Goal: Task Accomplishment & Management: Manage account settings

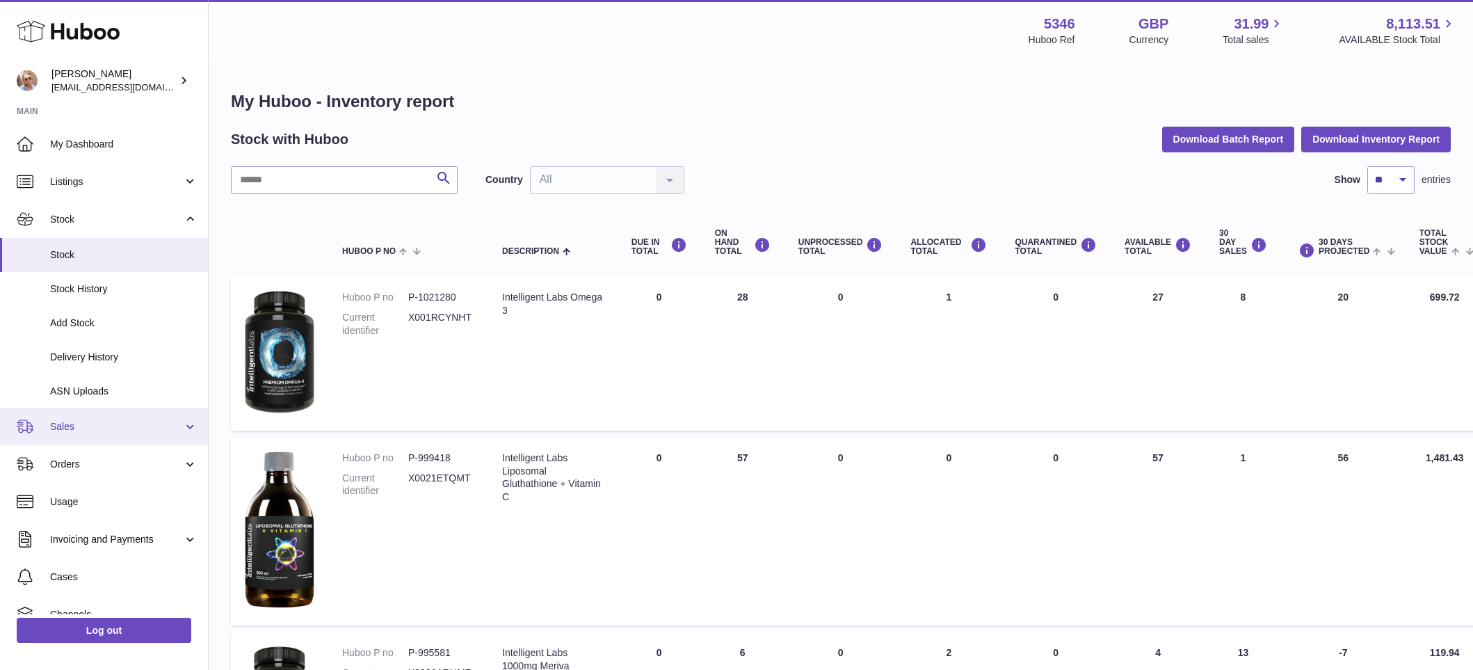
click at [67, 427] on span "Sales" at bounding box center [116, 426] width 133 height 13
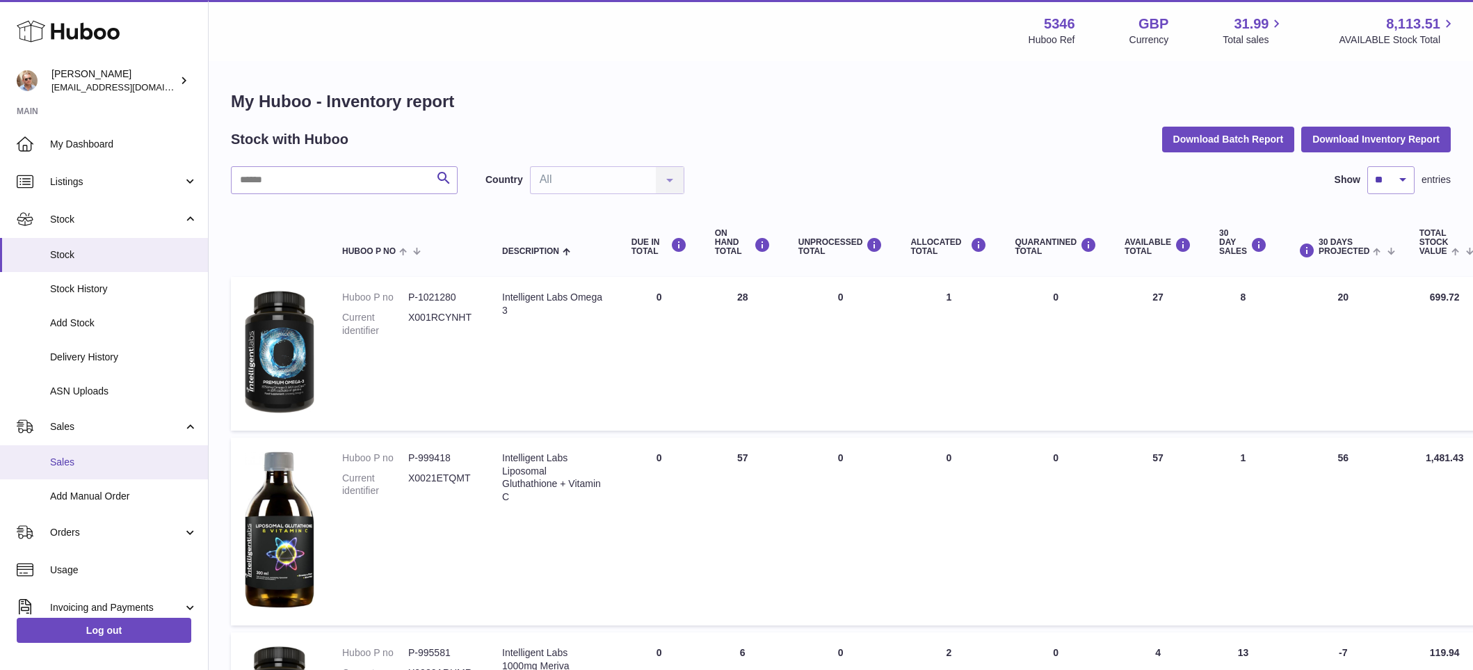
click at [75, 456] on span "Sales" at bounding box center [123, 461] width 147 height 13
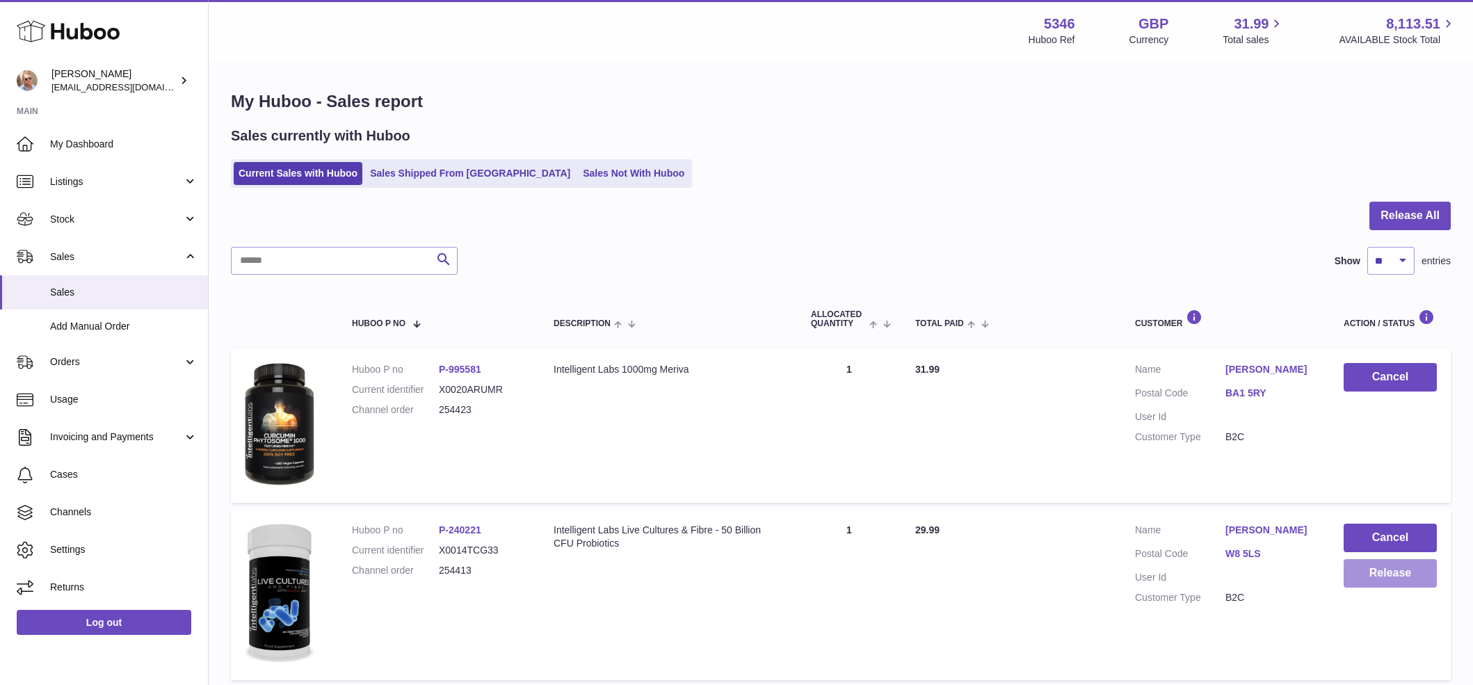
click at [1414, 564] on button "Release" at bounding box center [1389, 573] width 93 height 29
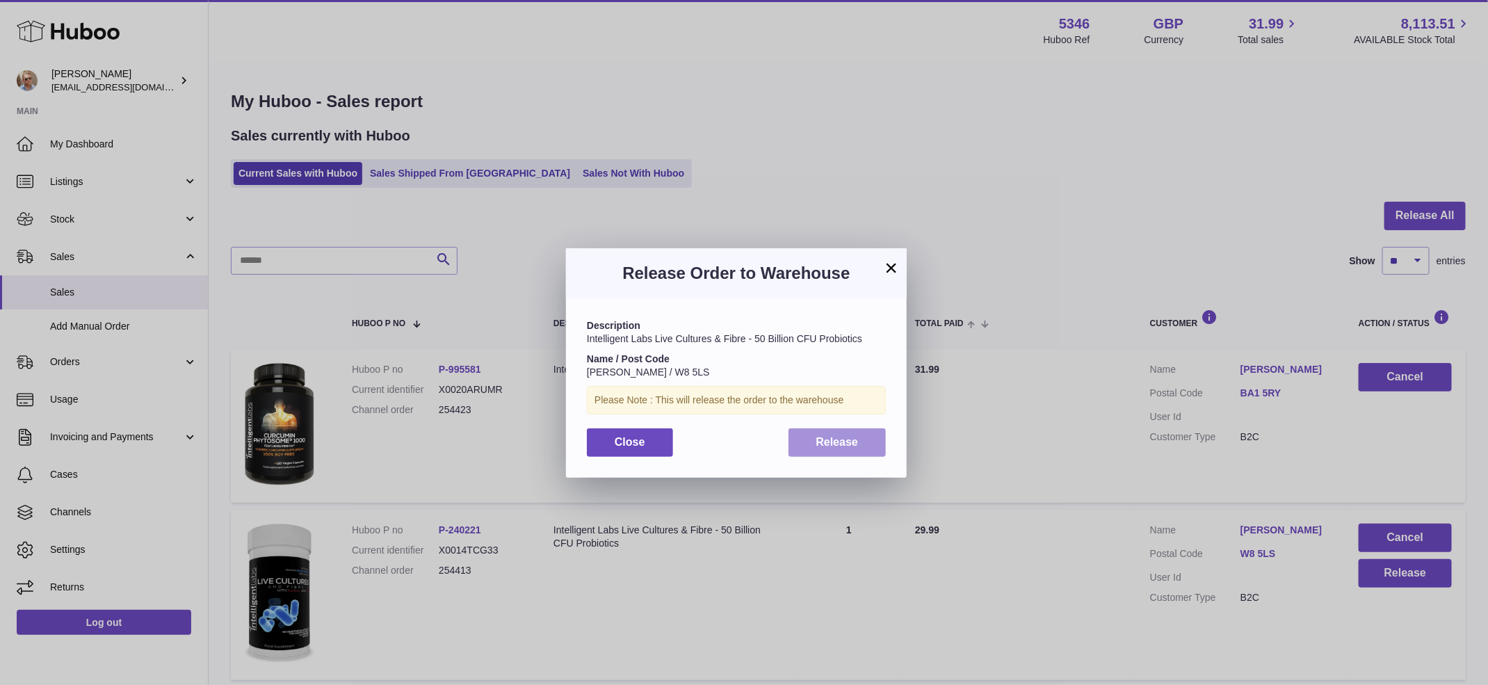
click at [862, 435] on button "Release" at bounding box center [838, 442] width 98 height 29
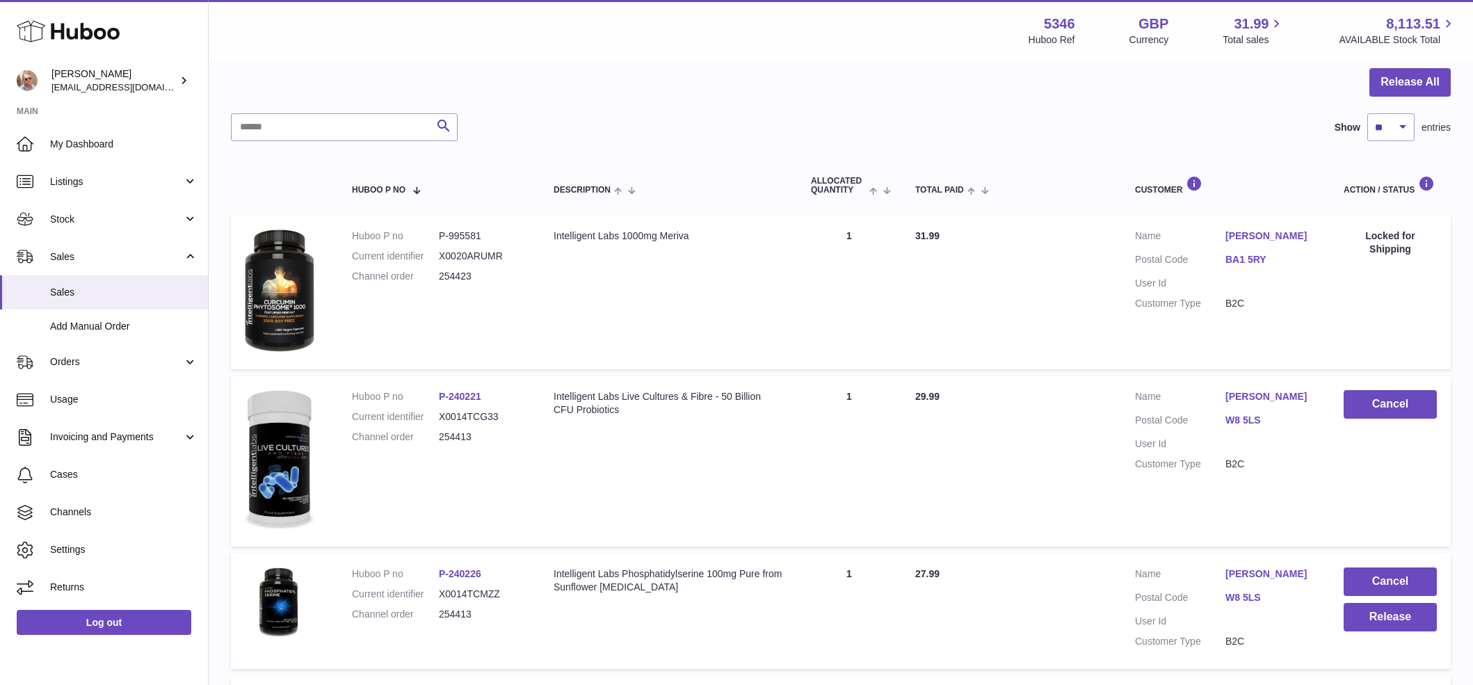
scroll to position [296, 0]
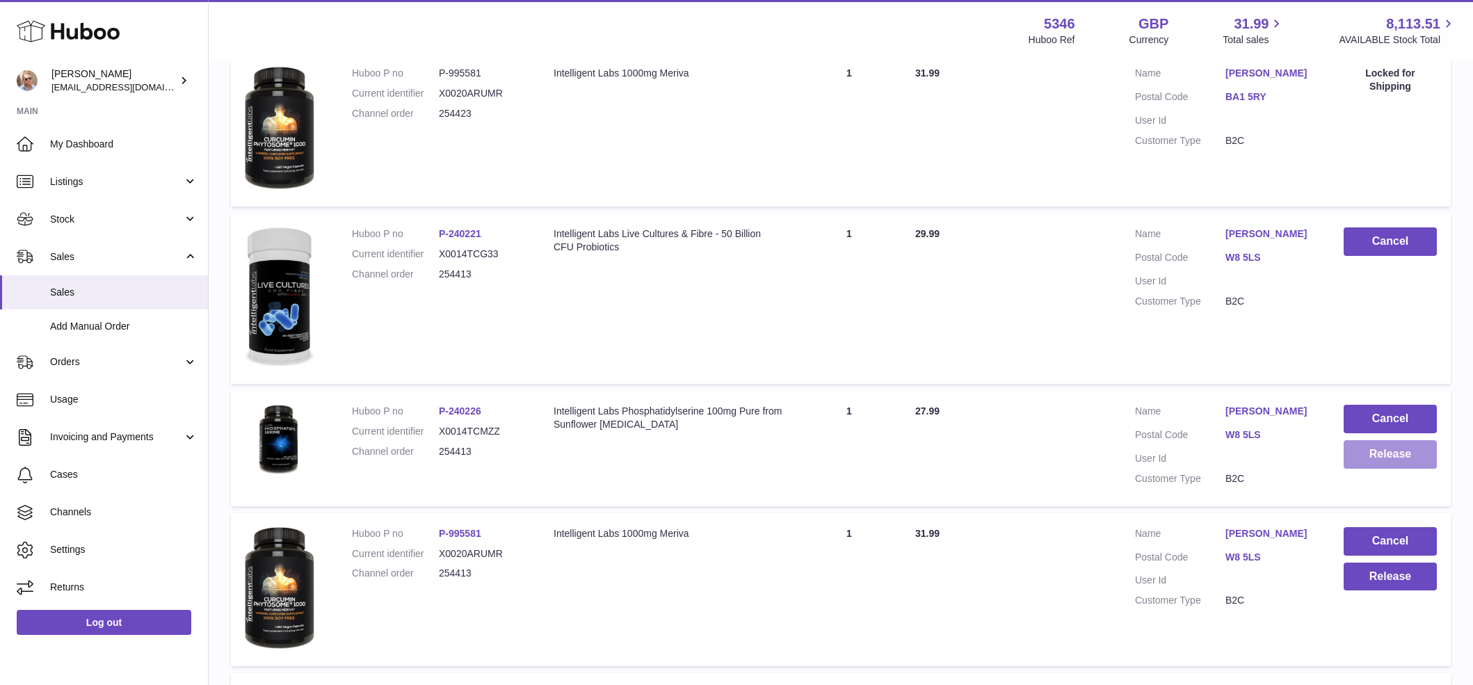
click at [1397, 454] on button "Release" at bounding box center [1389, 454] width 93 height 29
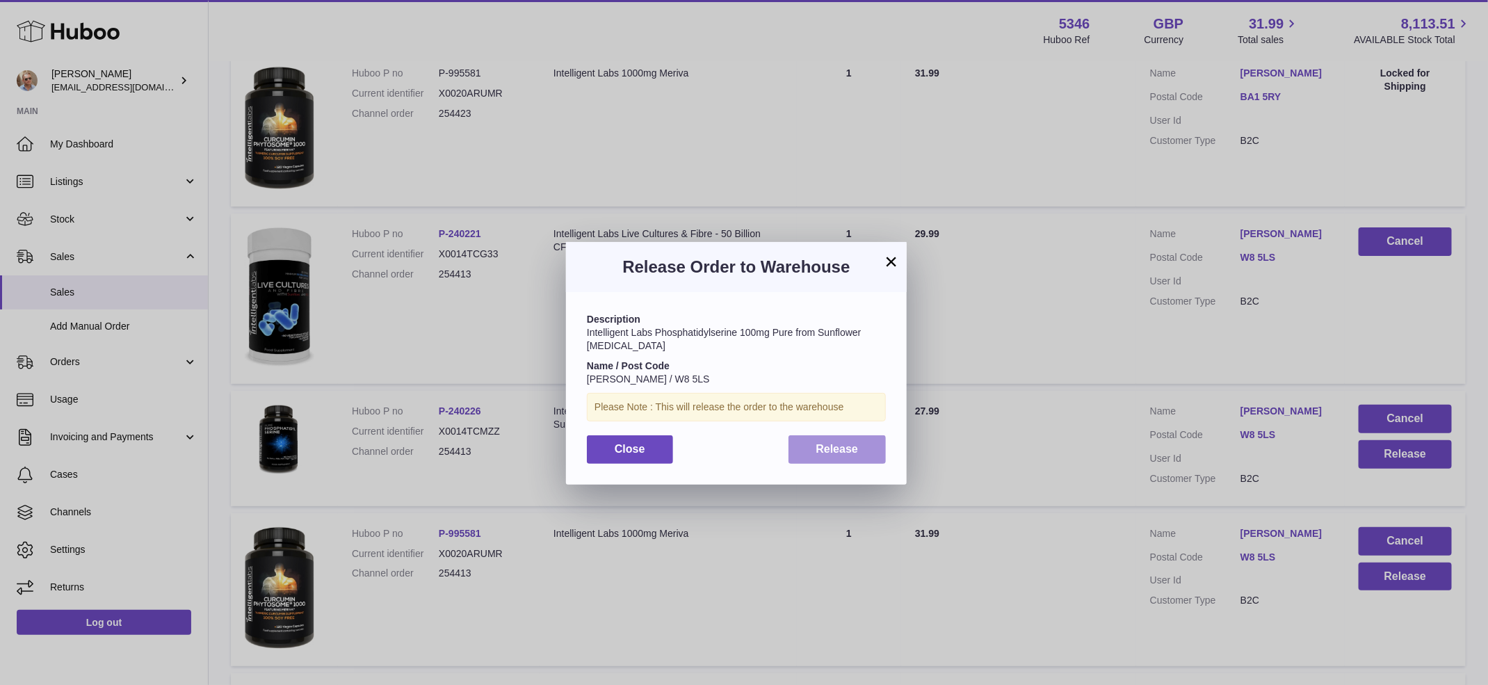
click at [828, 446] on span "Release" at bounding box center [837, 449] width 42 height 12
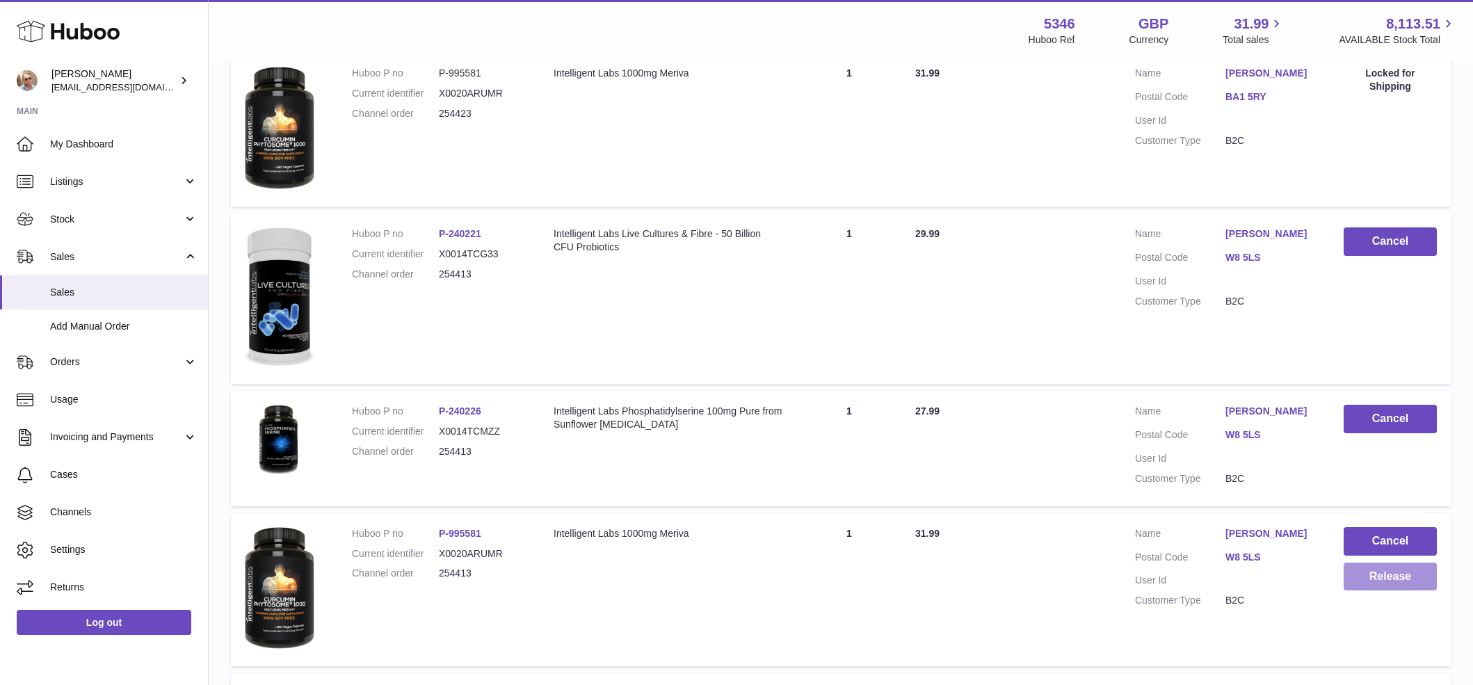
click at [1400, 579] on button "Release" at bounding box center [1389, 577] width 93 height 29
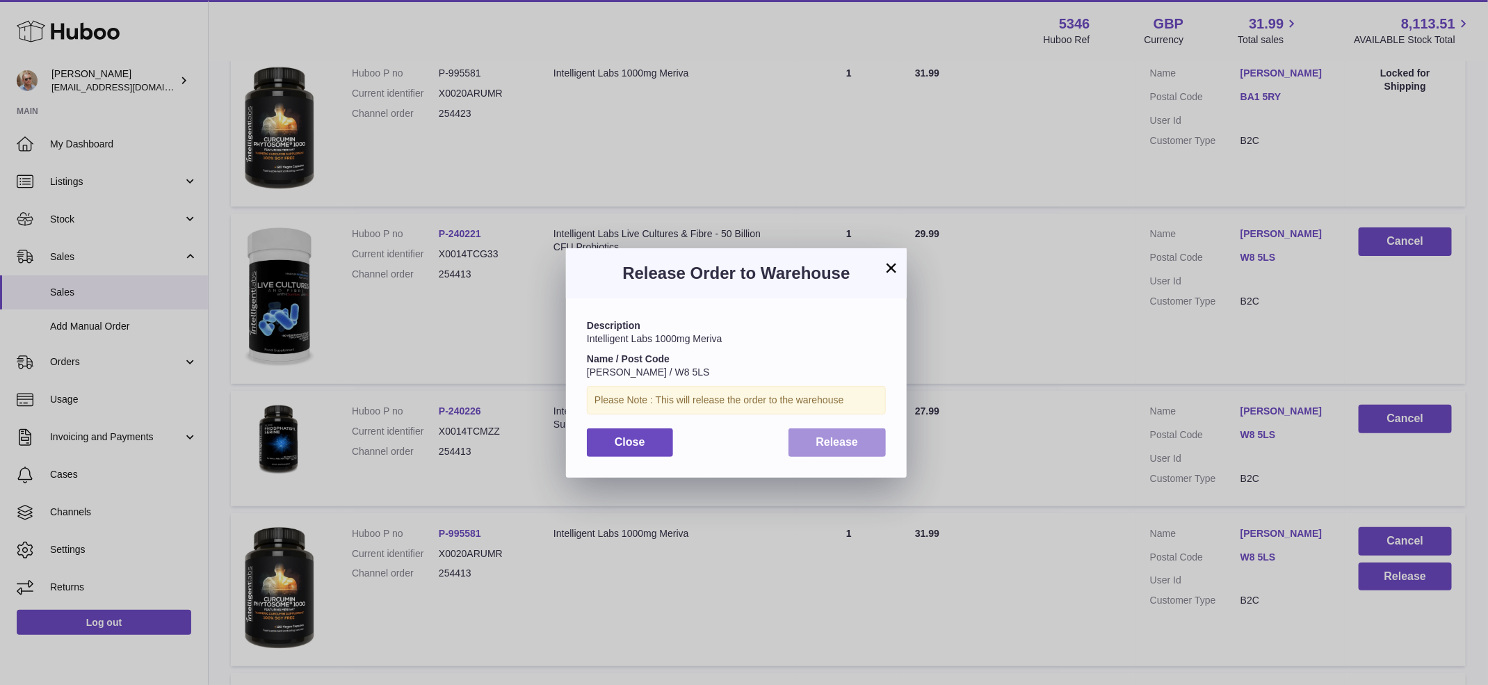
click at [844, 431] on button "Release" at bounding box center [838, 442] width 98 height 29
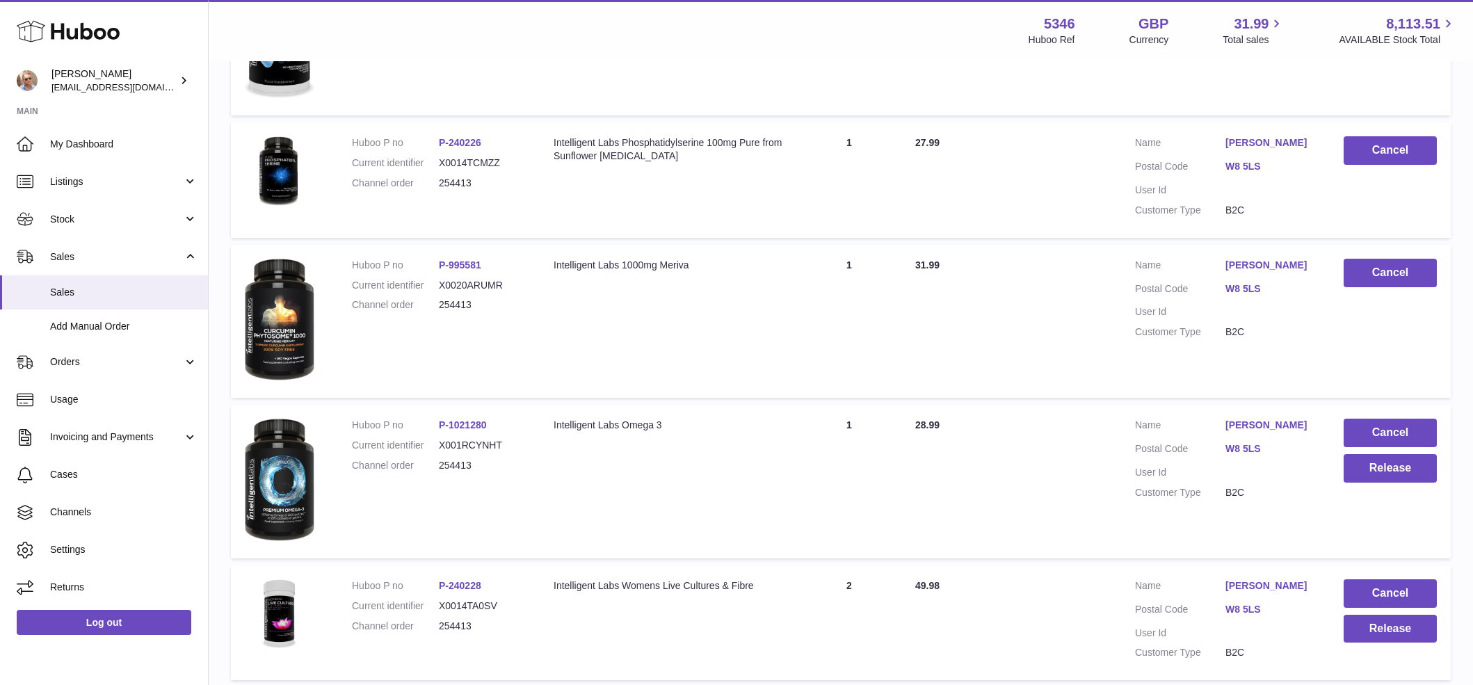
scroll to position [674, 0]
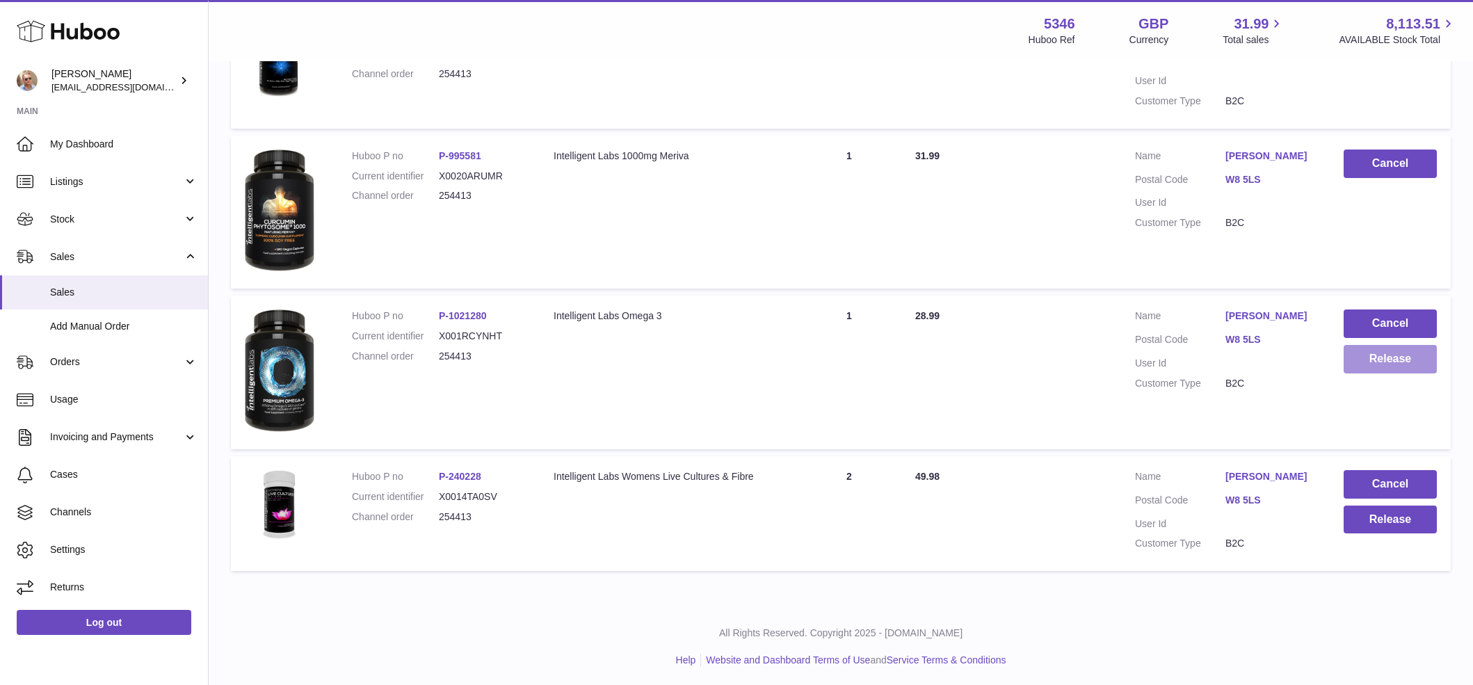
click at [1383, 361] on button "Release" at bounding box center [1389, 359] width 93 height 29
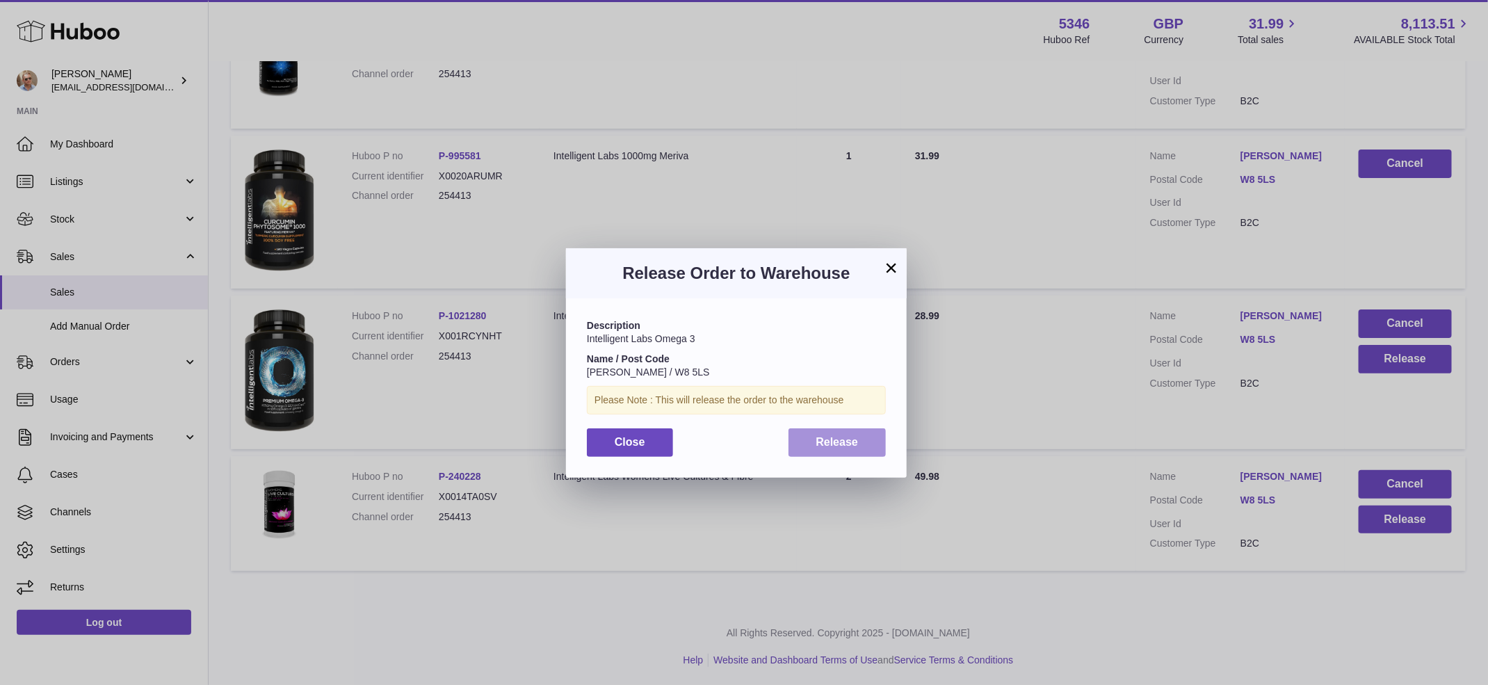
click at [828, 446] on span "Release" at bounding box center [837, 442] width 42 height 12
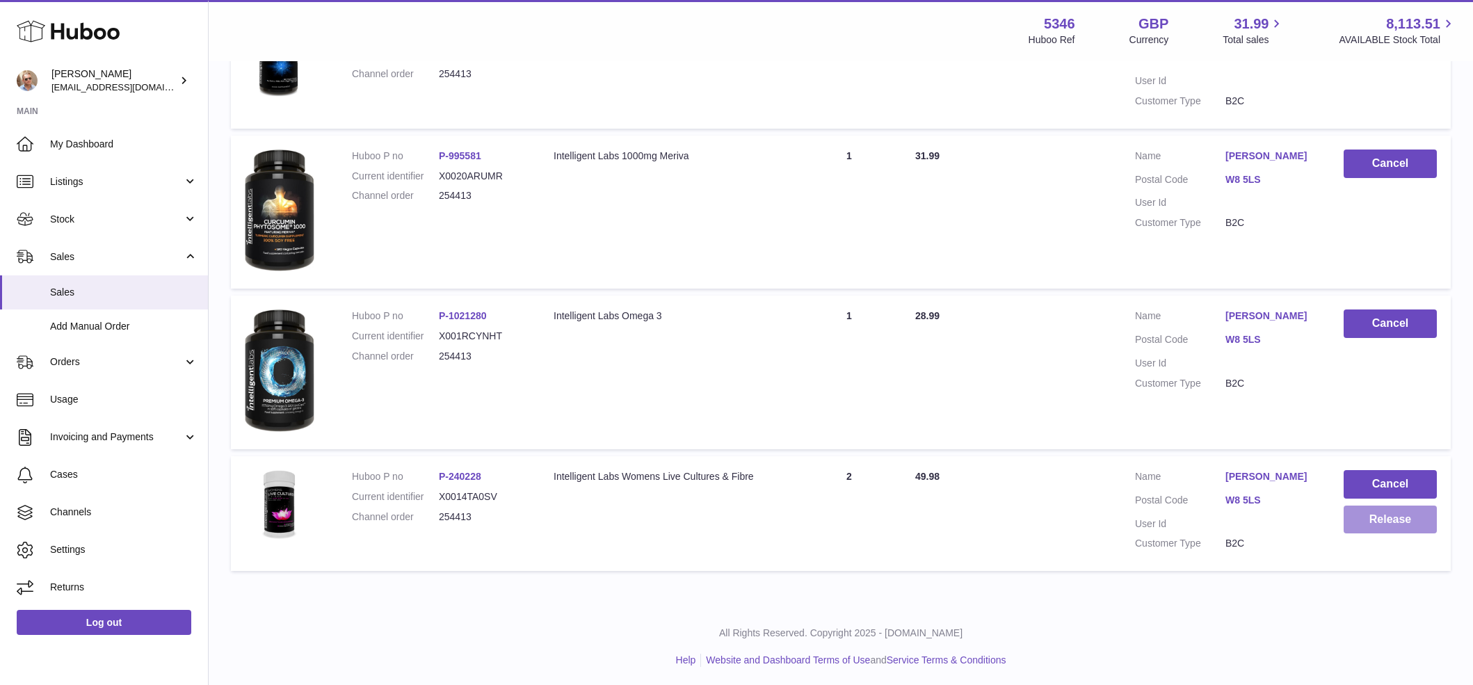
click at [1389, 508] on button "Release" at bounding box center [1389, 520] width 93 height 29
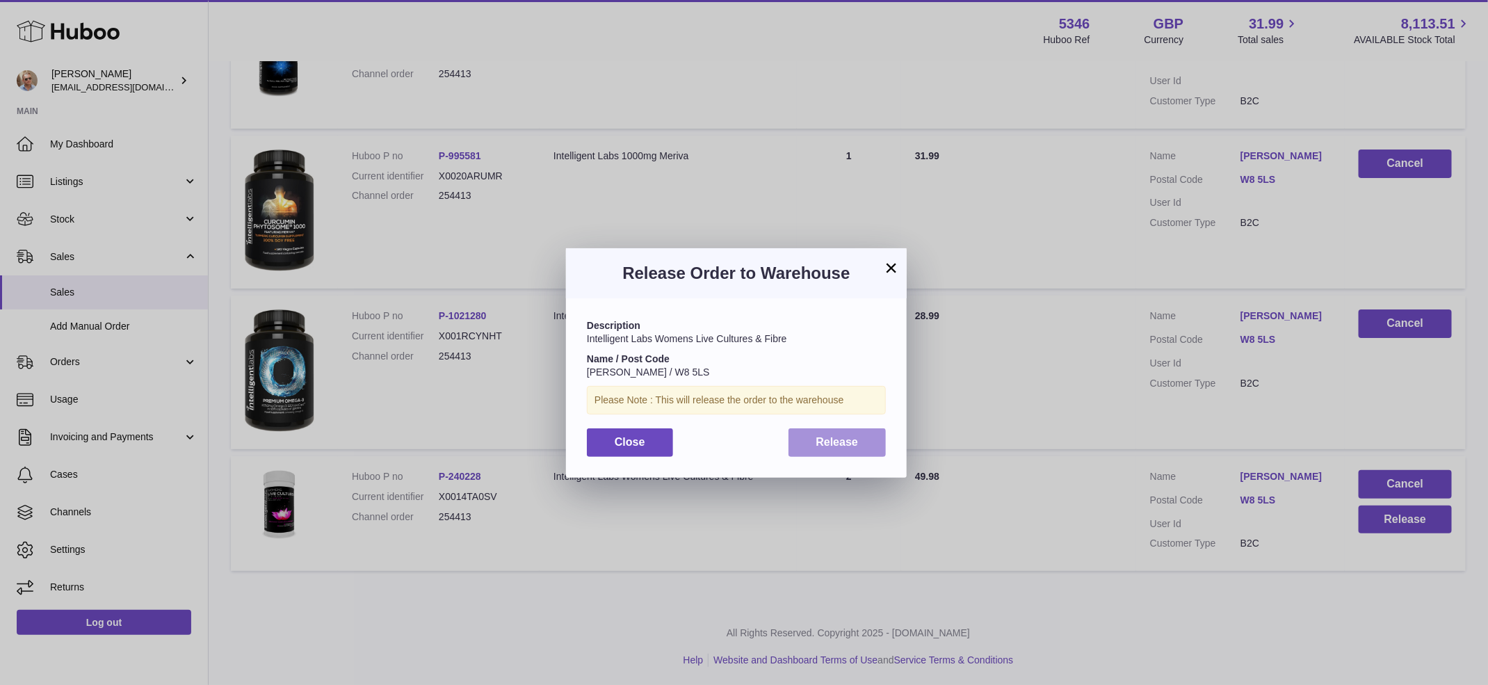
click at [864, 445] on button "Release" at bounding box center [838, 442] width 98 height 29
